Goal: Task Accomplishment & Management: Manage account settings

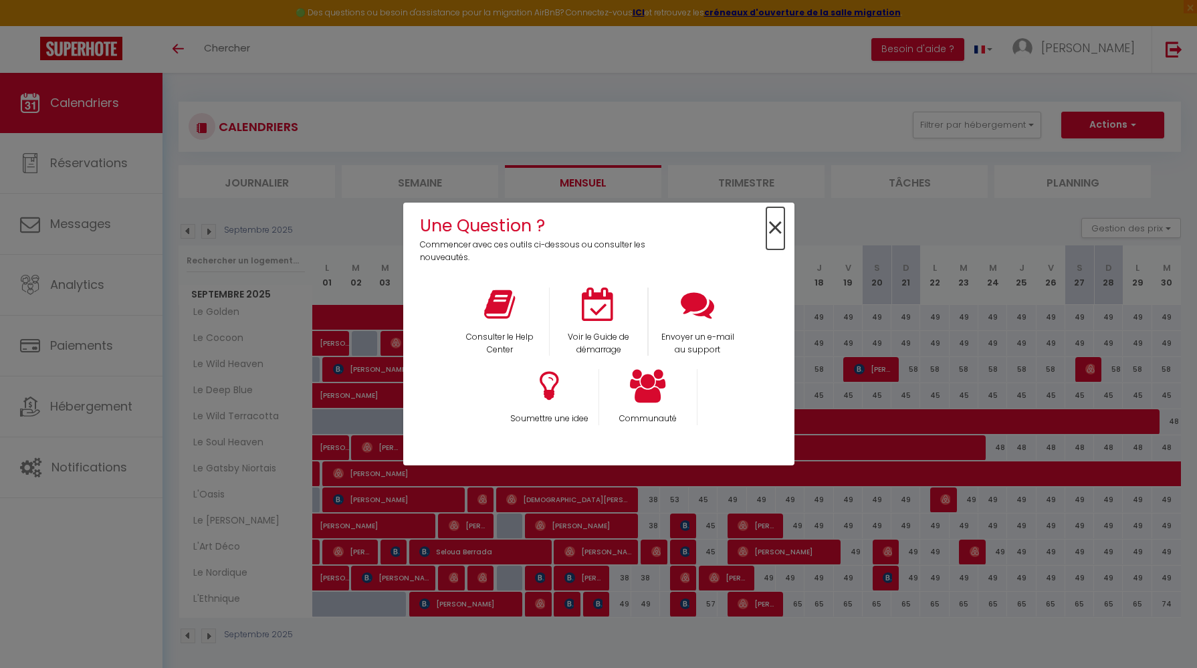
click at [779, 221] on span "×" at bounding box center [775, 228] width 18 height 42
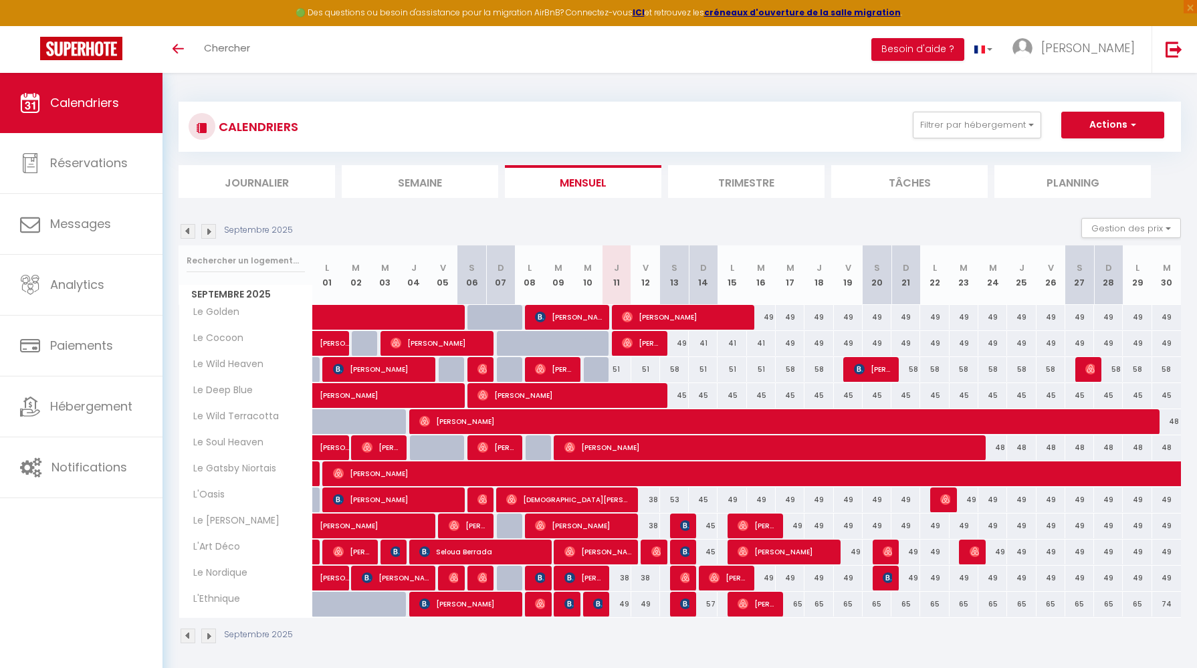
click at [72, 88] on link "Calendriers" at bounding box center [81, 103] width 162 height 60
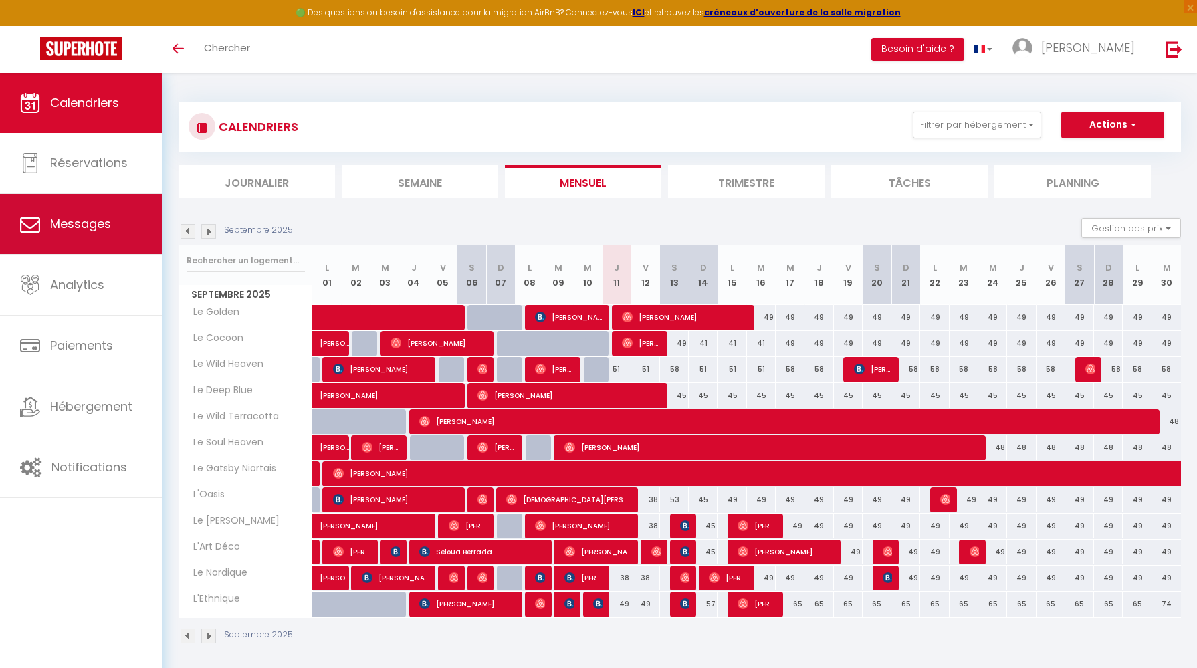
click at [102, 226] on span "Messages" at bounding box center [80, 223] width 61 height 17
select select "message"
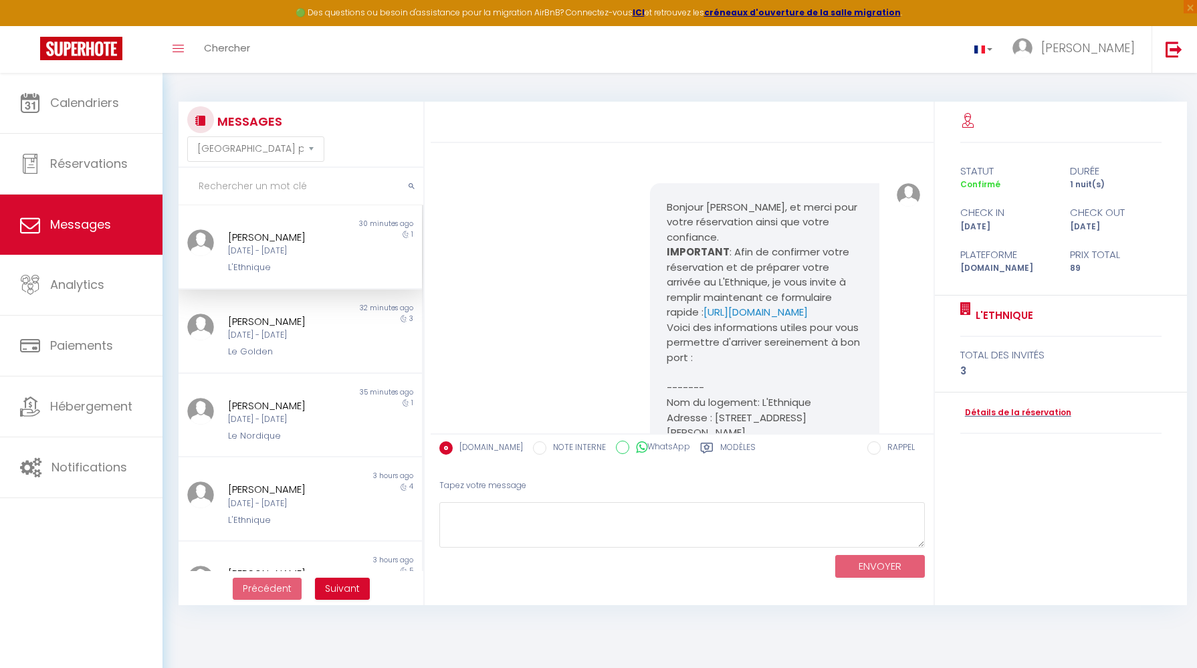
scroll to position [6720, 0]
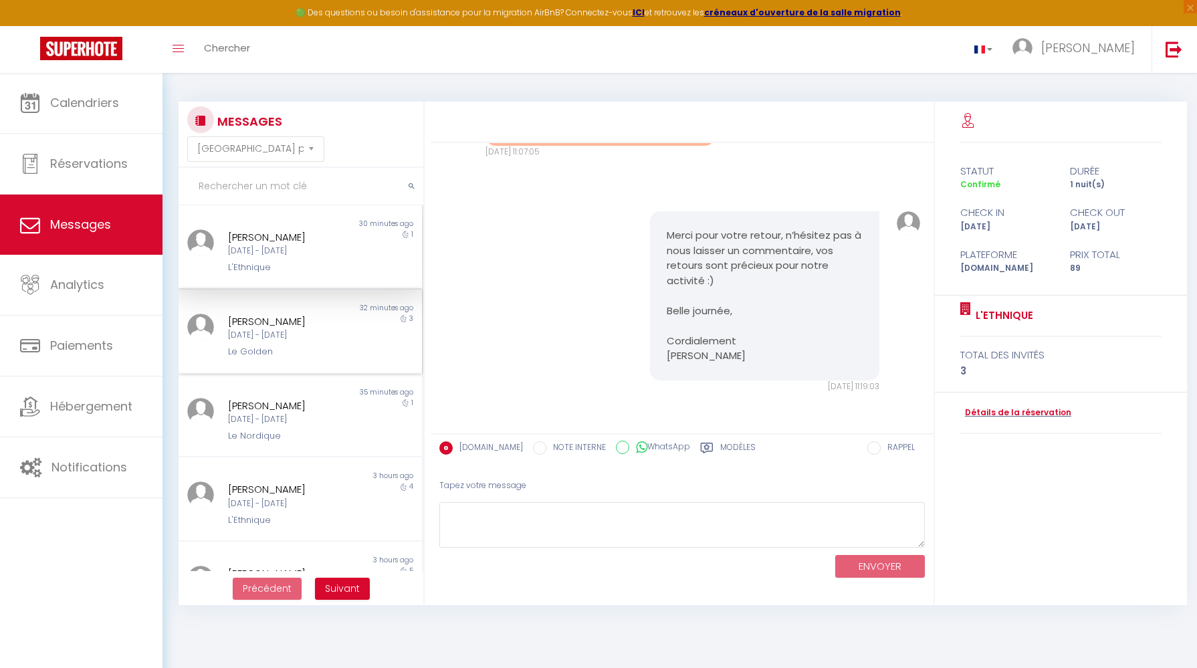
click at [318, 346] on div "Le Golden" at bounding box center [290, 351] width 124 height 13
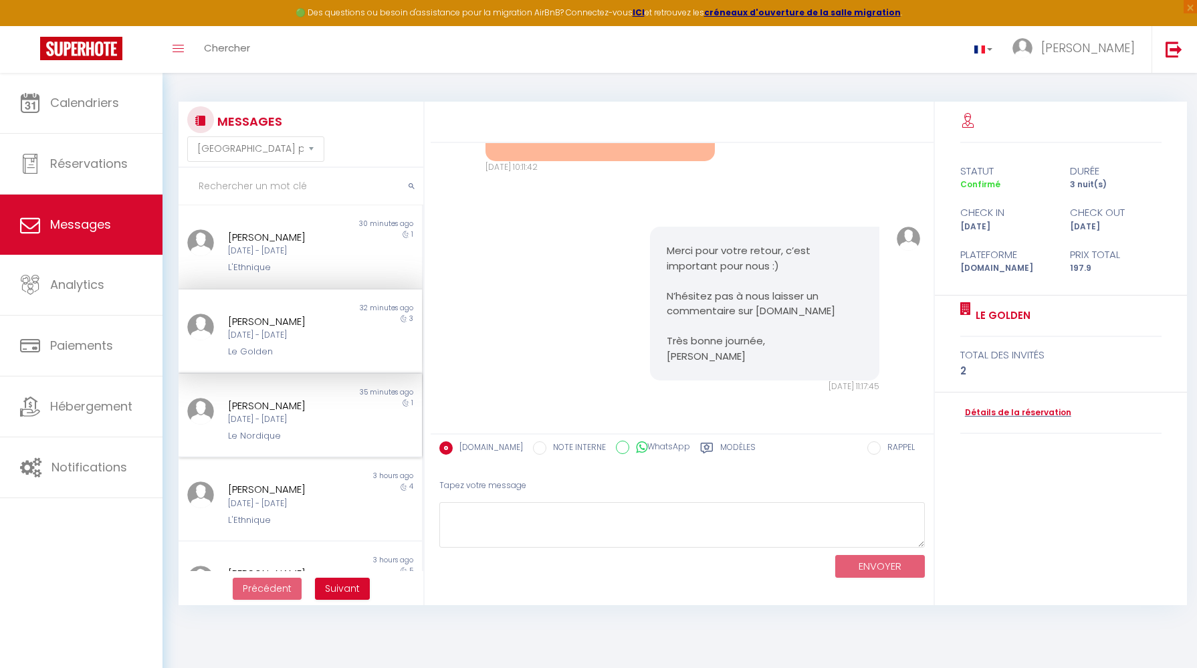
click at [318, 403] on div "[PERSON_NAME]" at bounding box center [290, 406] width 124 height 16
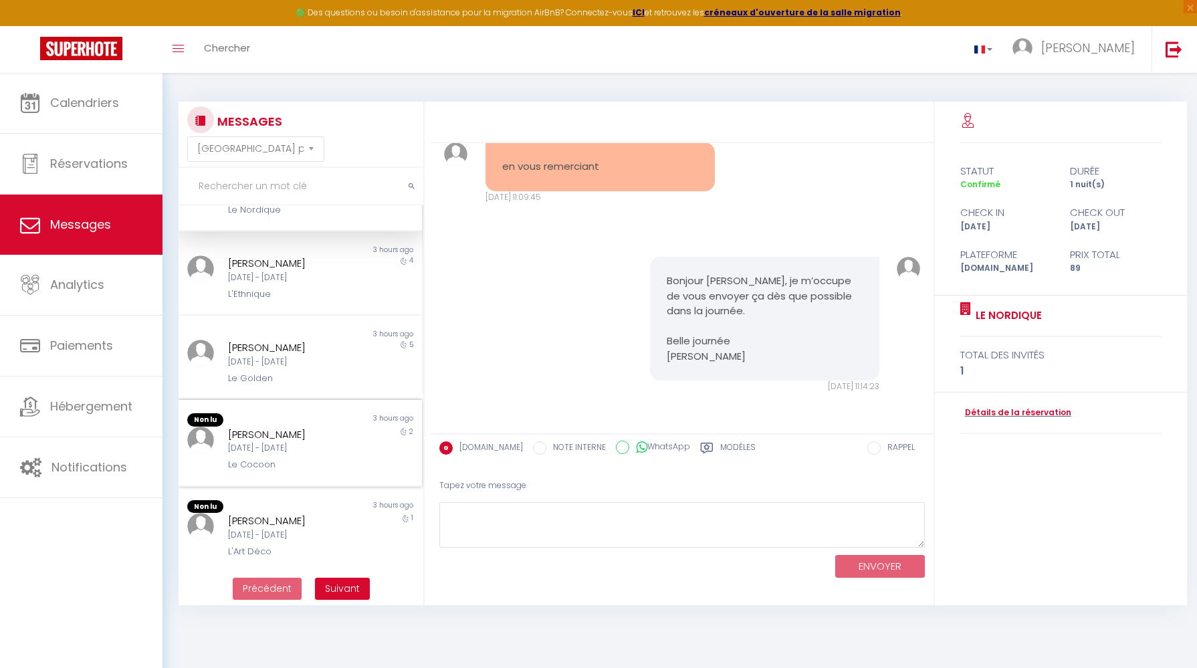
scroll to position [232, 0]
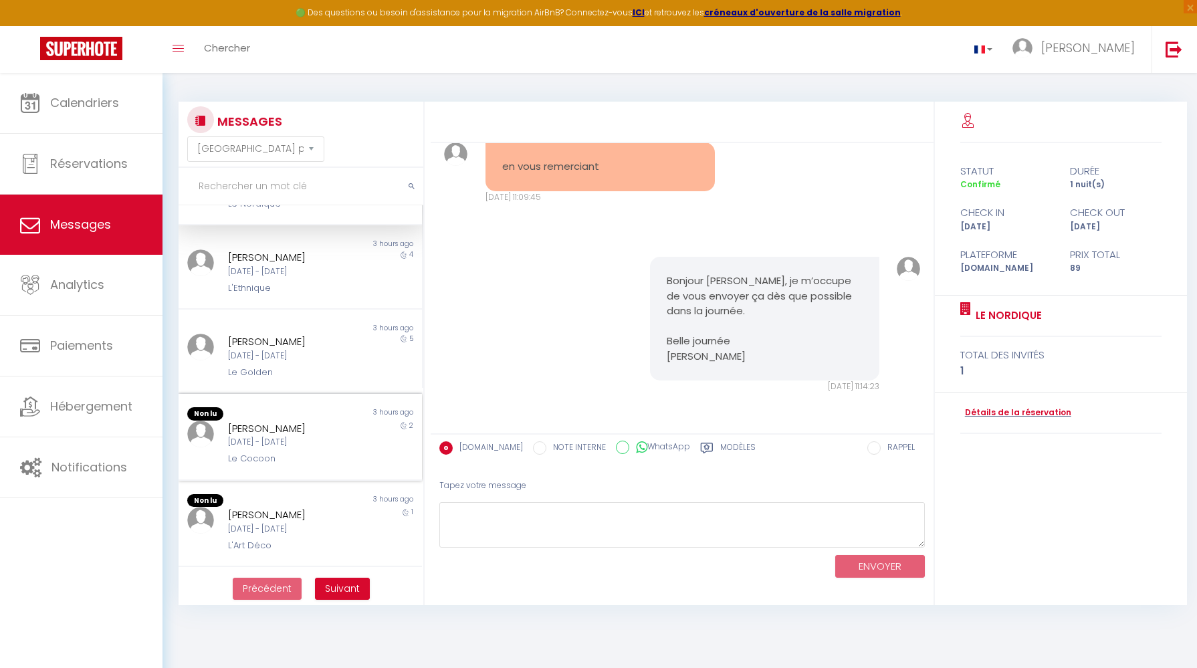
click at [305, 455] on div "Le Cocoon" at bounding box center [290, 458] width 124 height 13
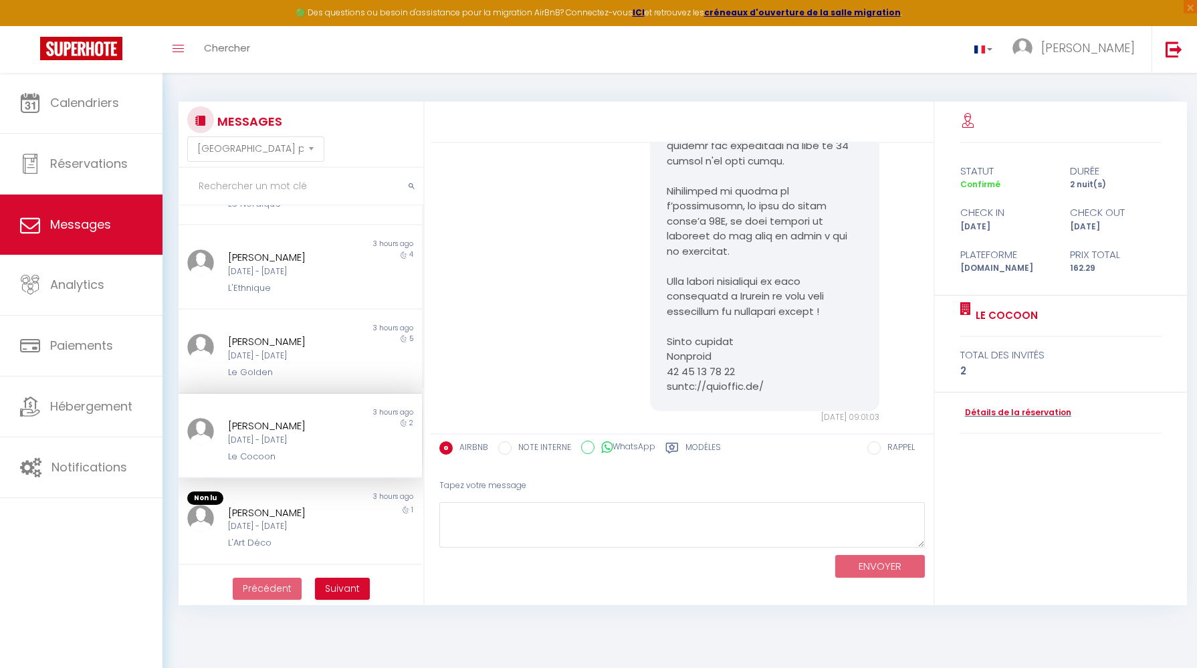
scroll to position [495, 0]
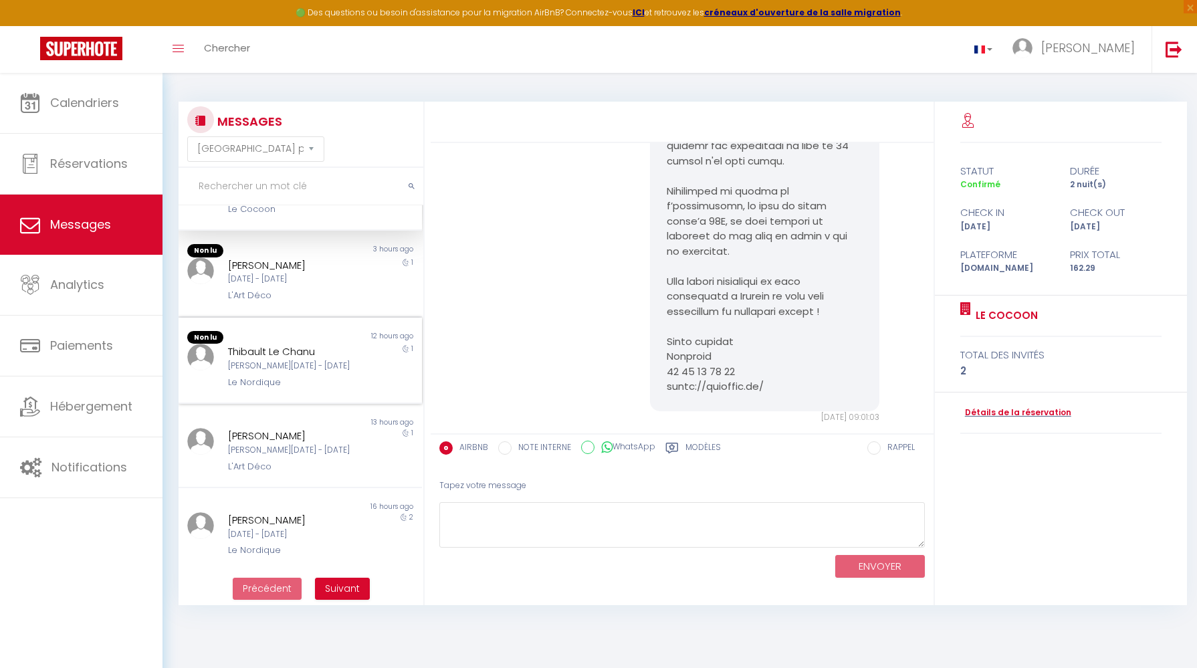
click at [305, 344] on div "[PERSON_NAME] Le Chanu" at bounding box center [290, 352] width 124 height 16
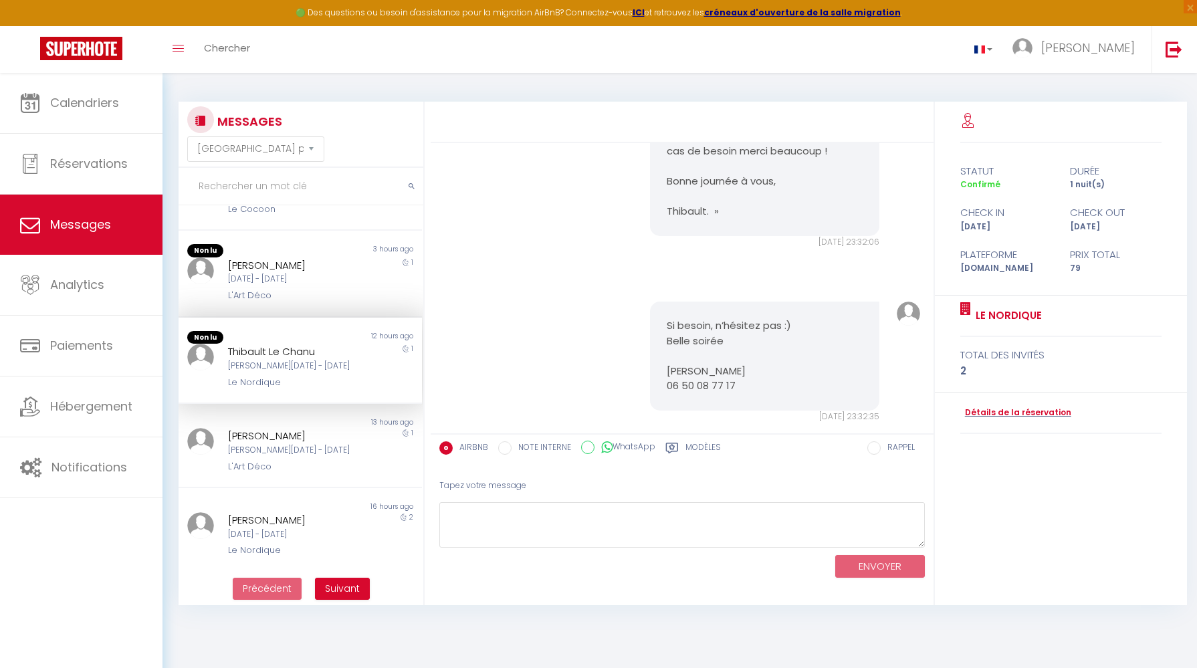
scroll to position [493, 0]
click at [303, 260] on div "[PERSON_NAME]" at bounding box center [290, 268] width 124 height 16
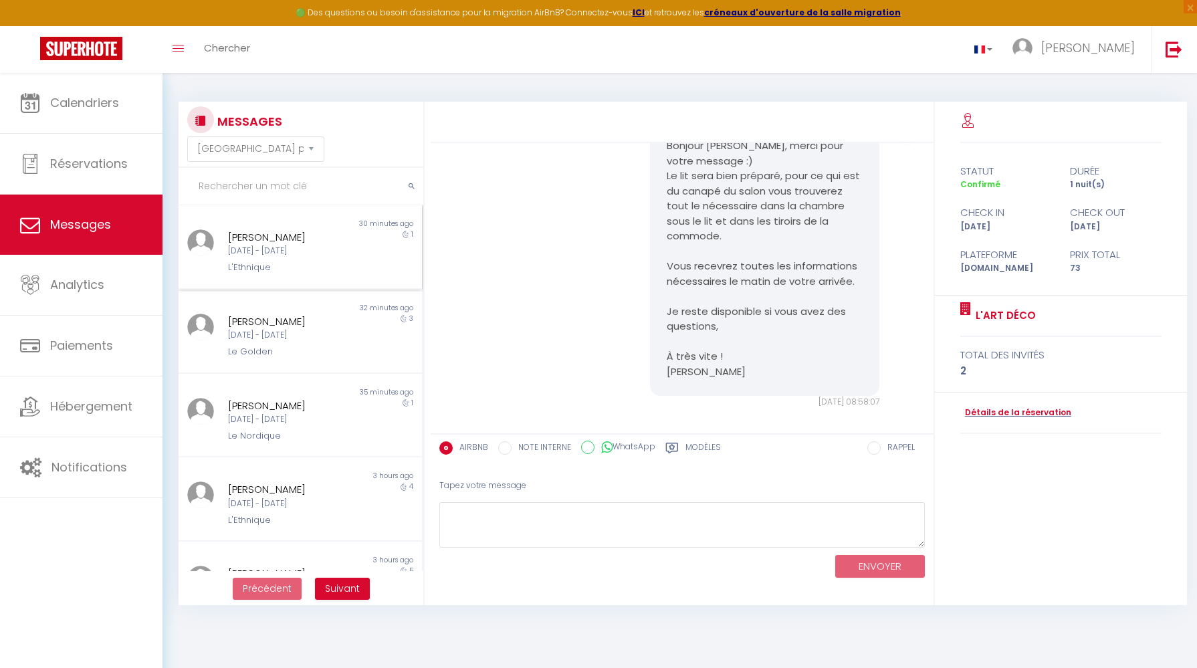
click at [308, 287] on div "Non lu 30 minutes ago Simon Parratte Mer 10 Sep - Jeu 11 Sep L'Ethnique 1" at bounding box center [299, 247] width 243 height 84
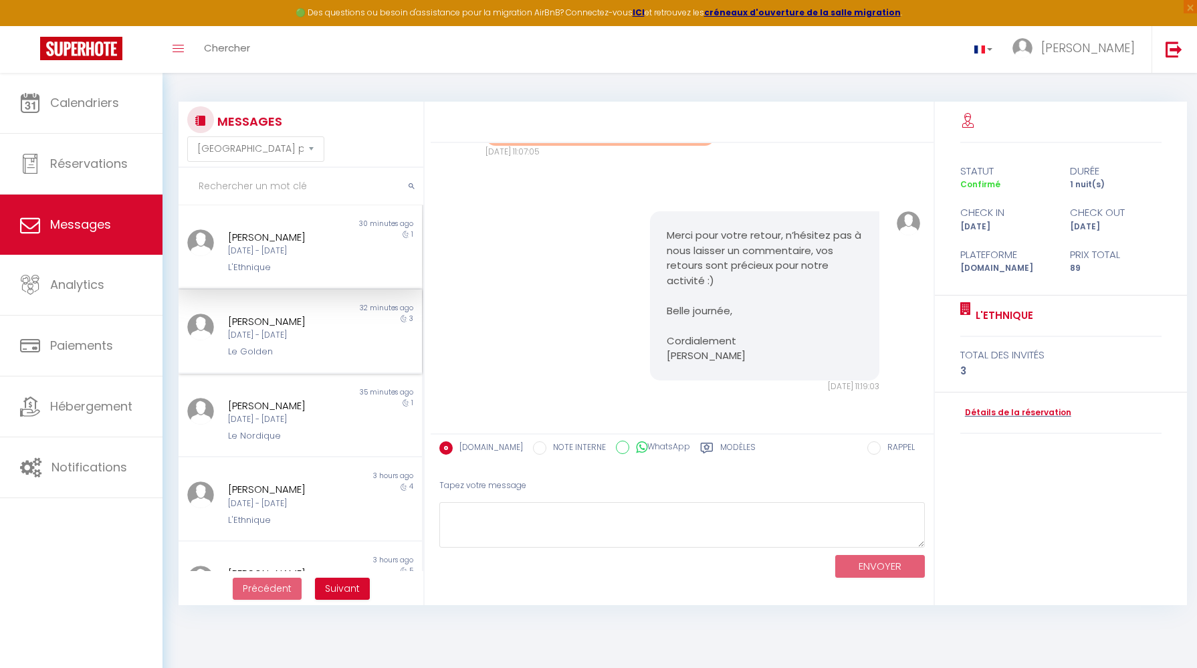
click at [336, 336] on div "Lun 08 Sep - Jeu 11 Sep" at bounding box center [290, 335] width 124 height 13
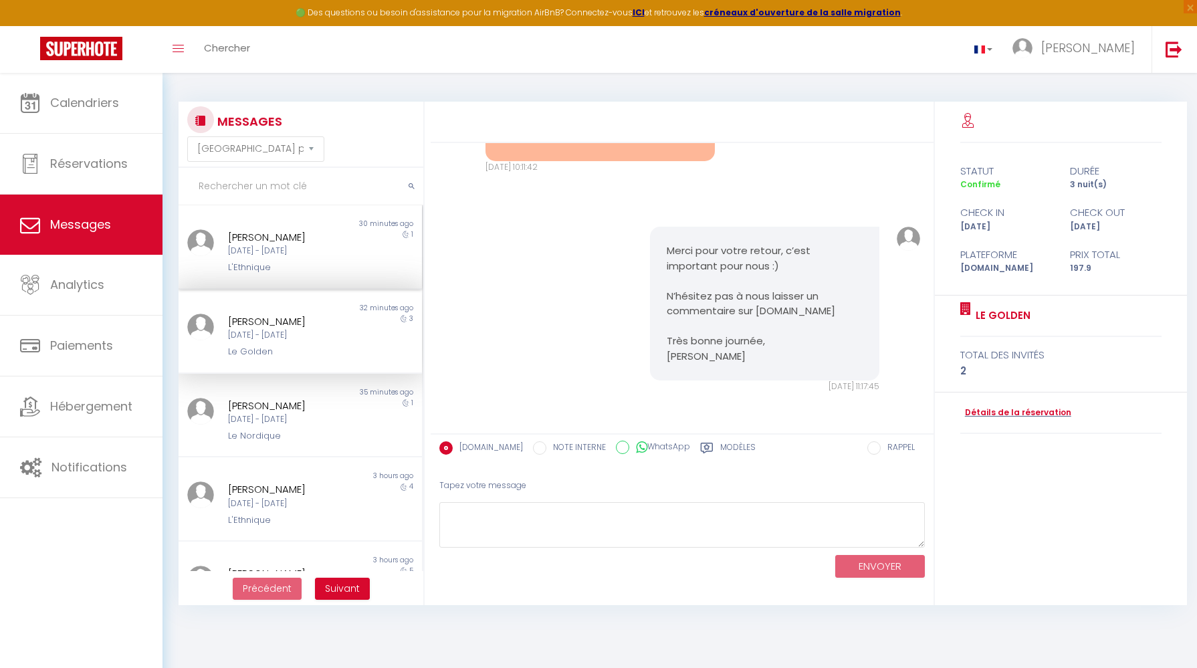
click at [322, 253] on div "Mer 10 Sep - Jeu 11 Sep" at bounding box center [290, 251] width 124 height 13
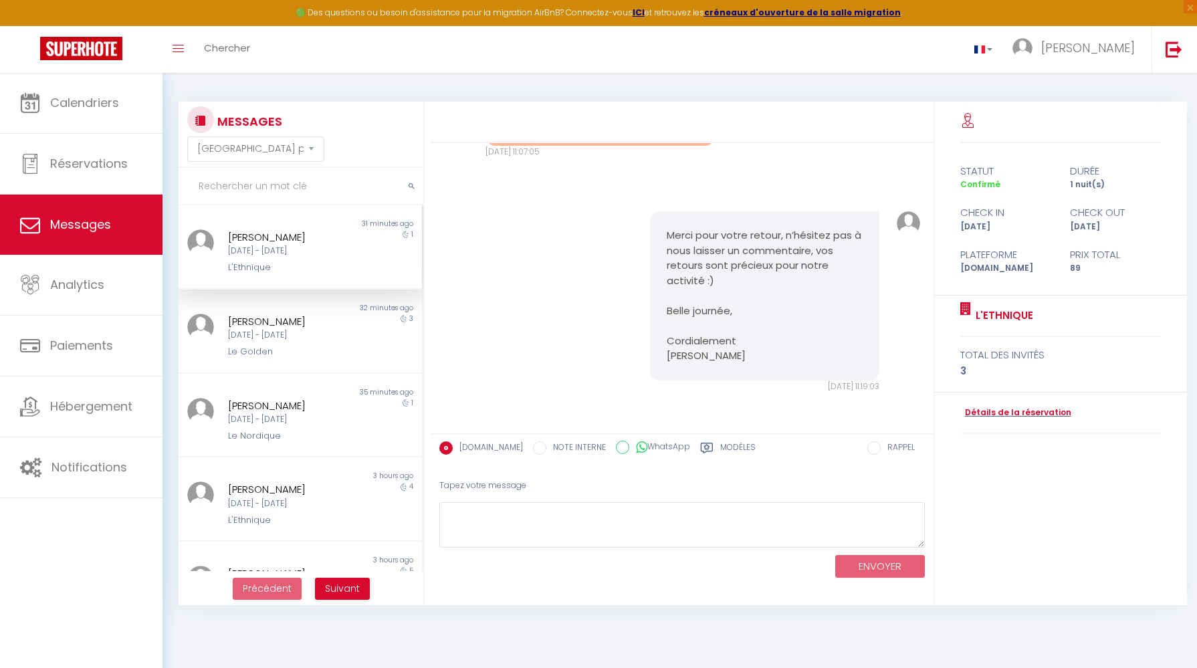
scroll to position [6720, 0]
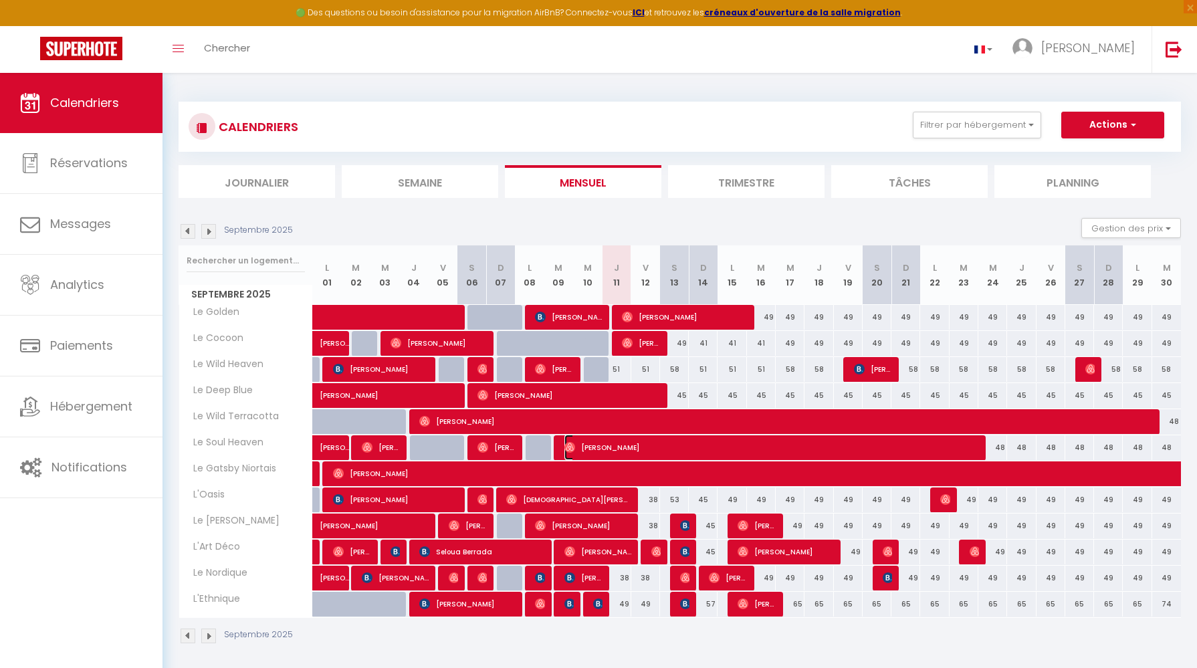
click at [607, 451] on span "[PERSON_NAME]" at bounding box center [770, 447] width 412 height 25
select select "OK"
select select "0"
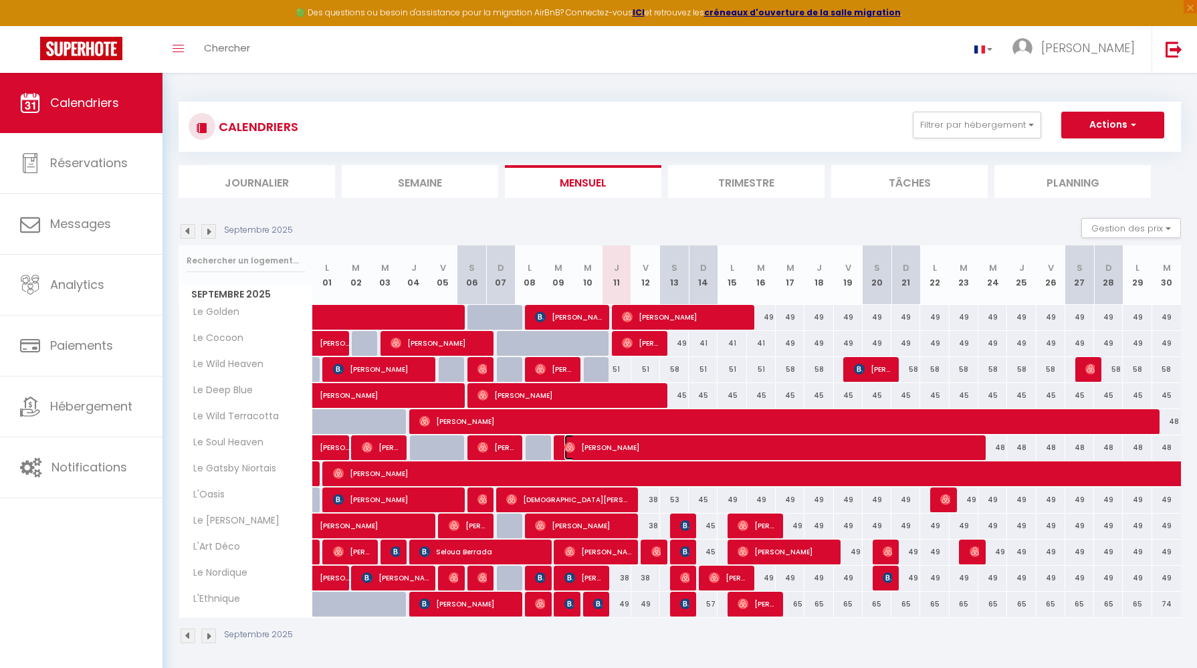
select select "1"
select select
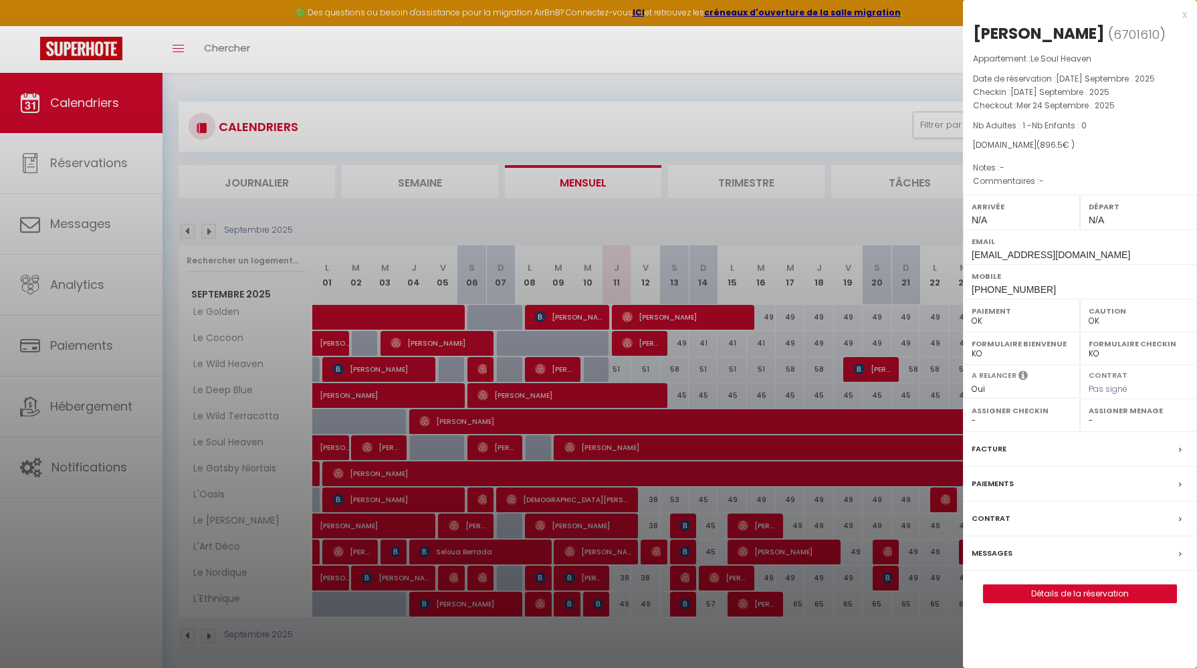
click at [994, 446] on label "Facture" at bounding box center [988, 449] width 35 height 14
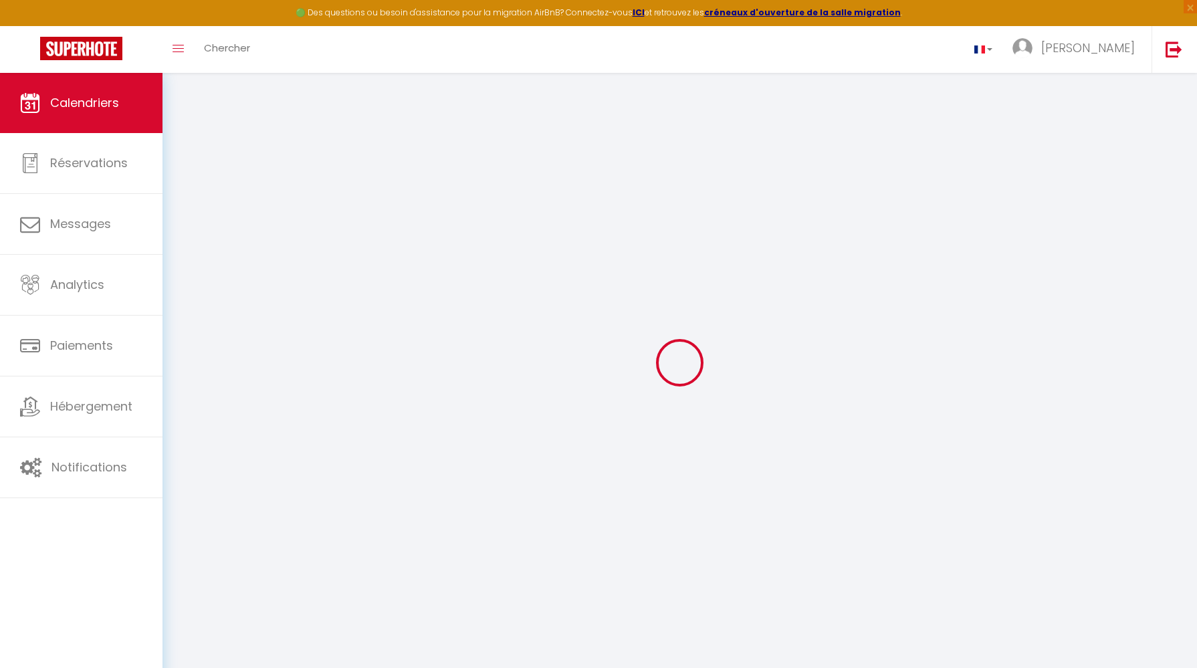
select select
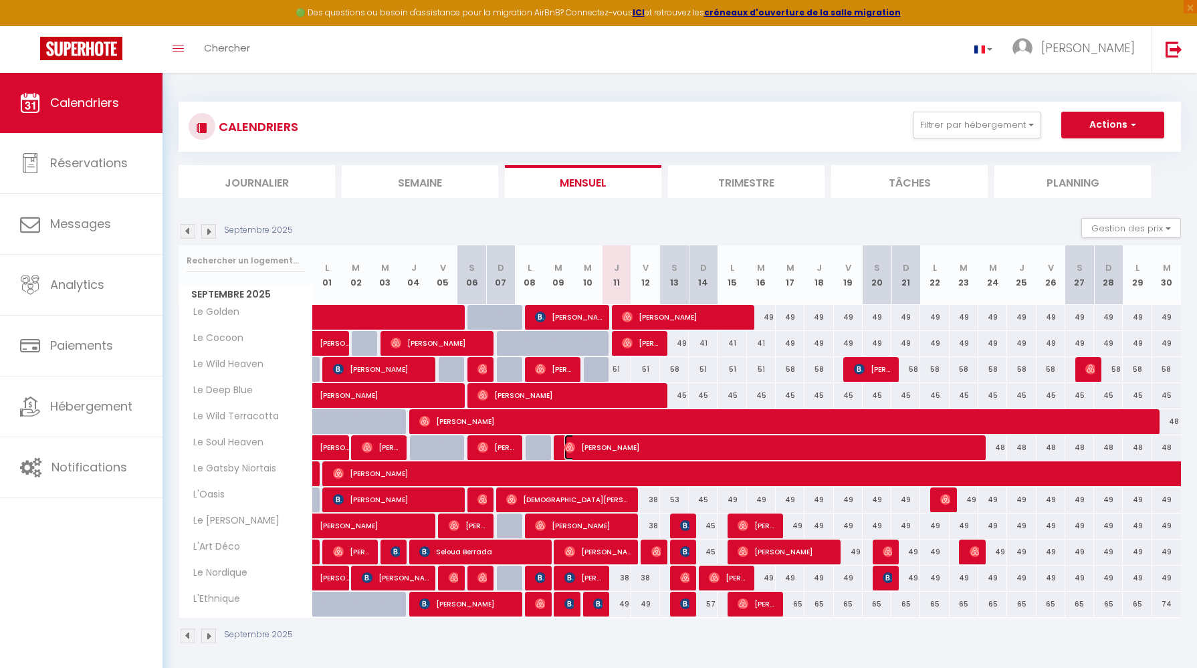
click at [721, 453] on span "[PERSON_NAME]" at bounding box center [770, 447] width 412 height 25
select select "OK"
select select "0"
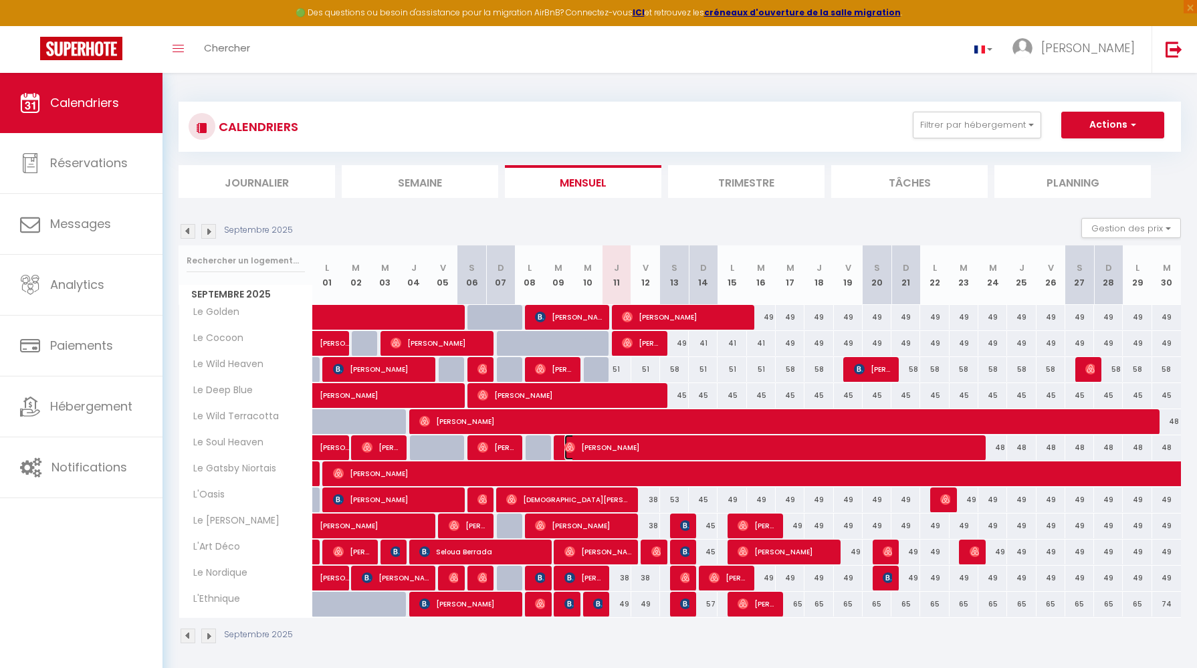
select select "1"
select select
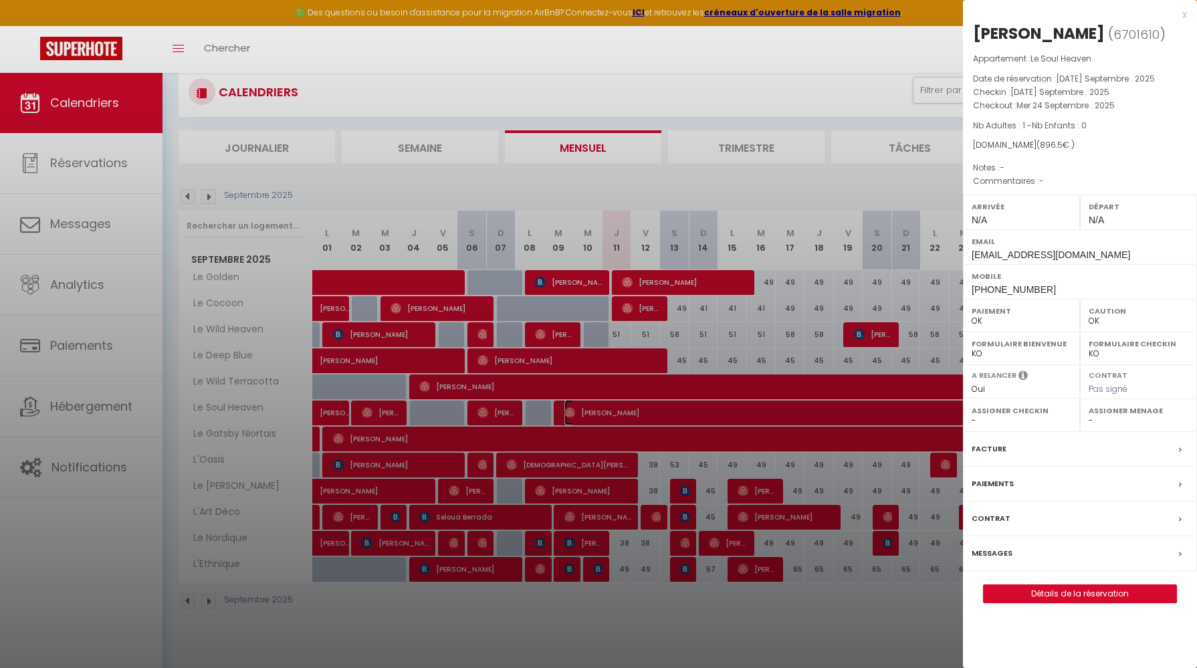
scroll to position [73, 0]
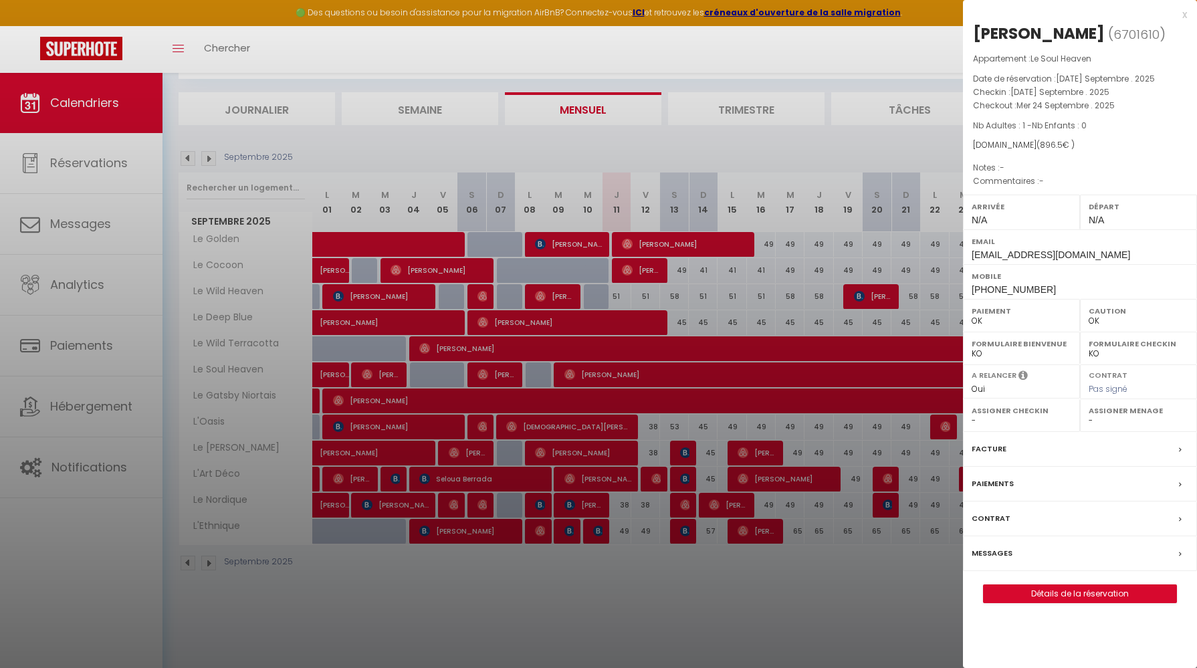
click at [1181, 521] on icon at bounding box center [1180, 519] width 3 height 8
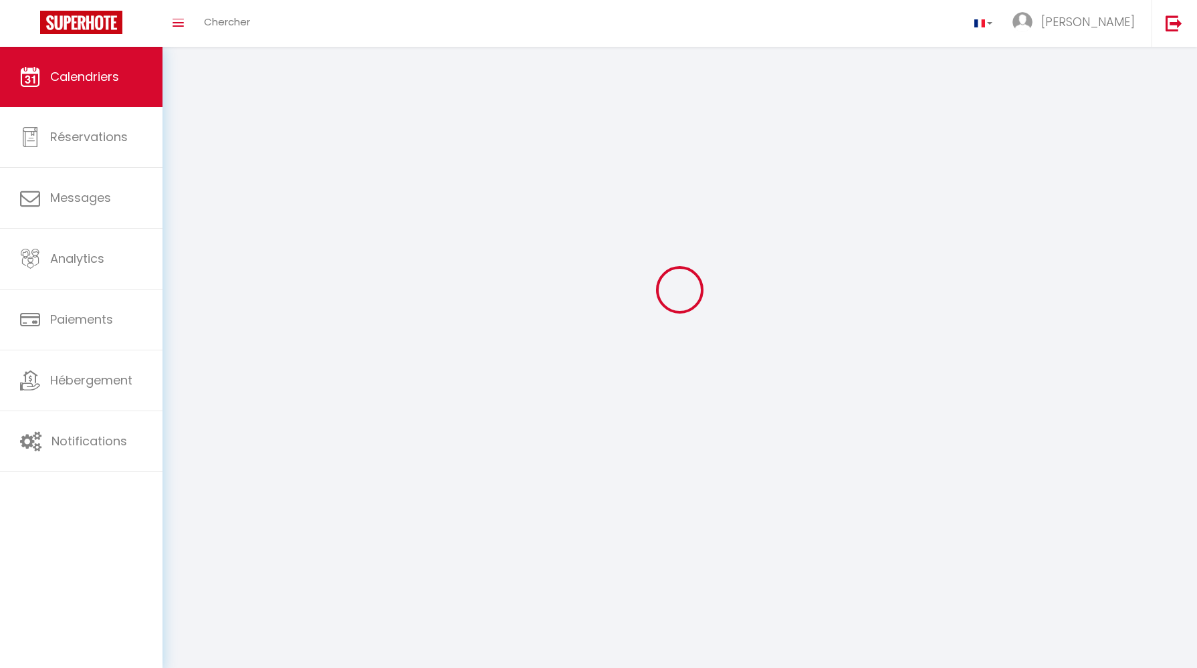
scroll to position [73, 0]
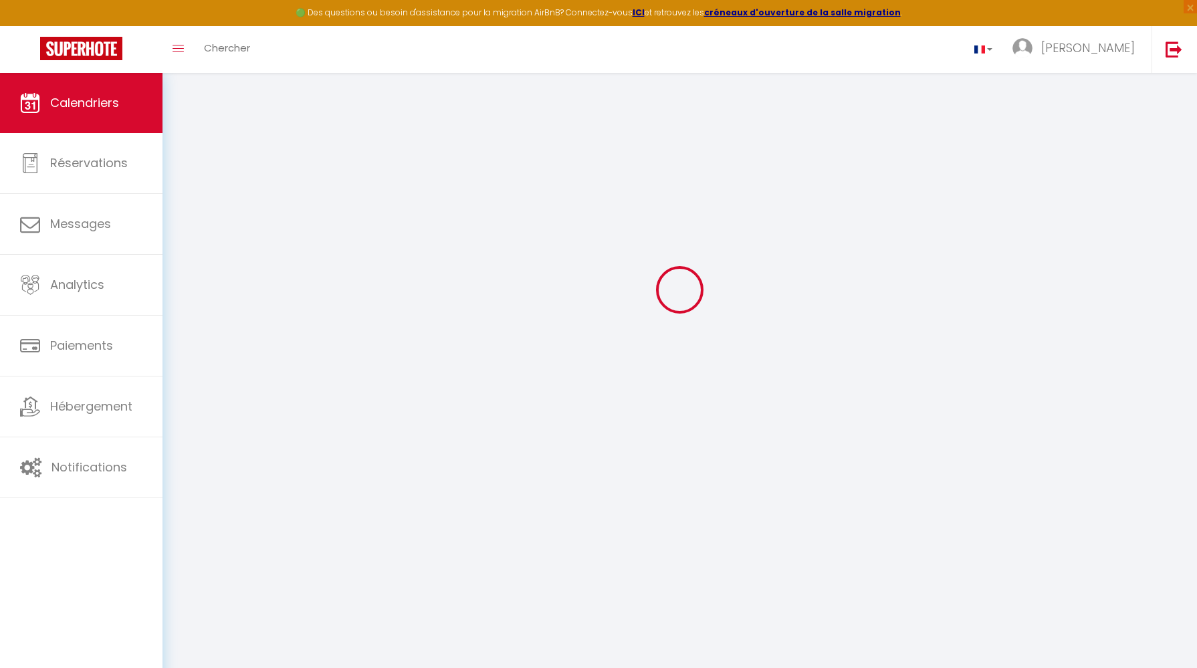
select select
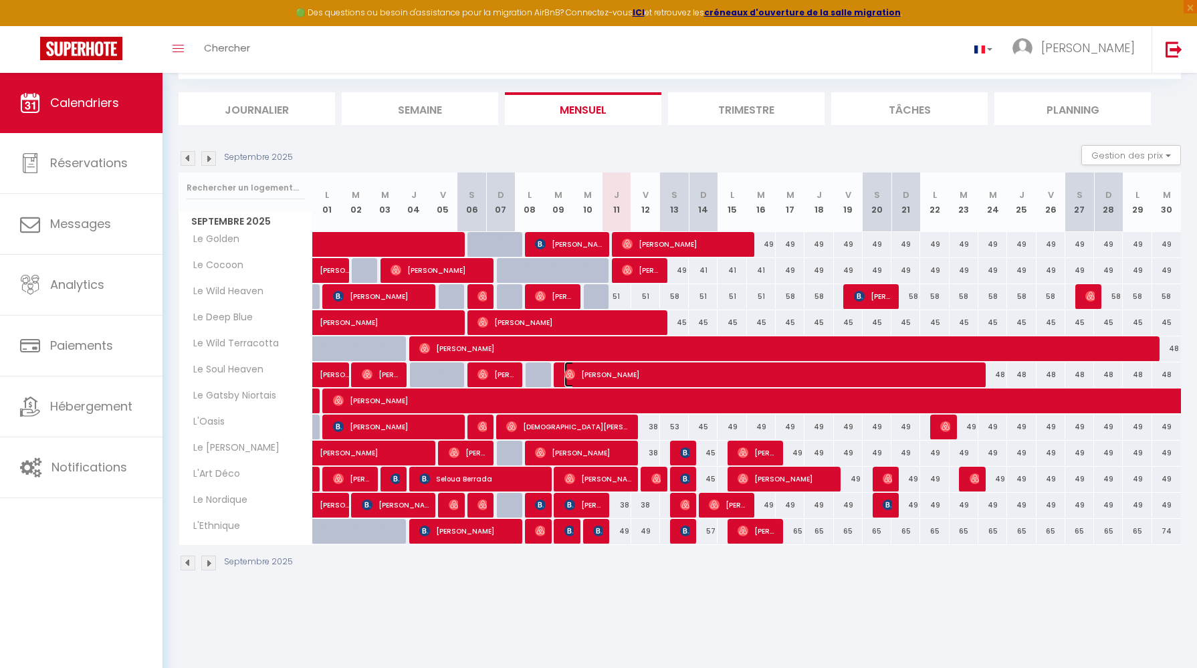
click at [612, 378] on span "[PERSON_NAME]" at bounding box center [770, 374] width 412 height 25
select select "OK"
select select "0"
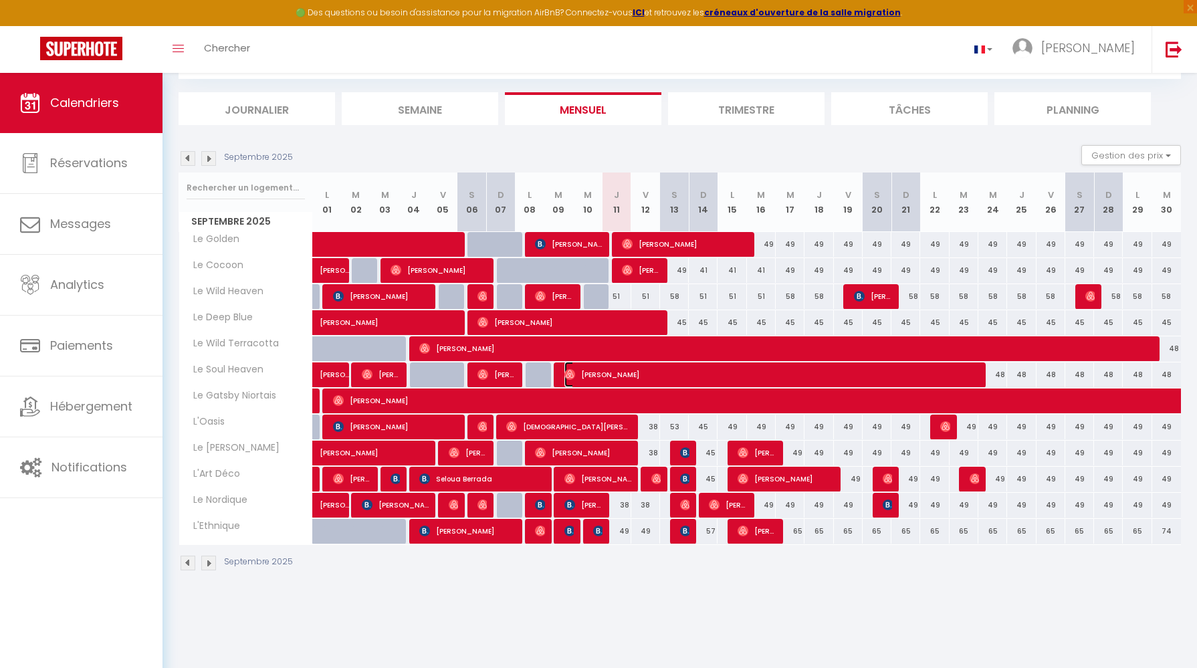
select select "1"
select select
